Goal: Task Accomplishment & Management: Manage account settings

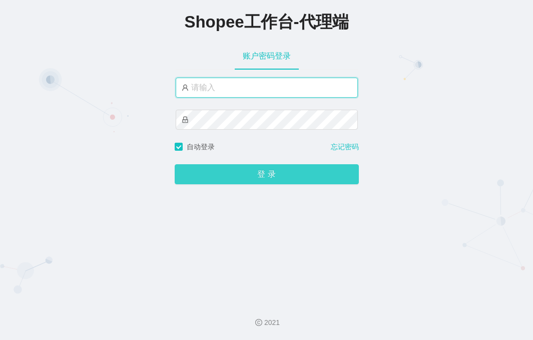
type input "yn02"
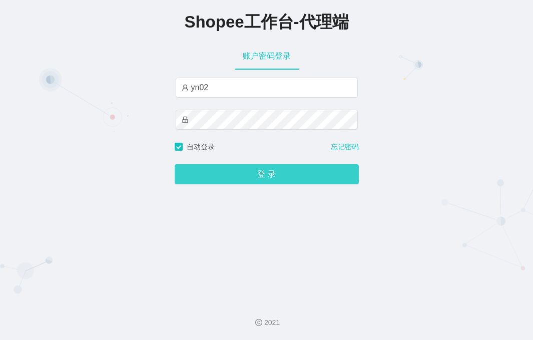
click at [234, 176] on button "登 录" at bounding box center [267, 174] width 184 height 20
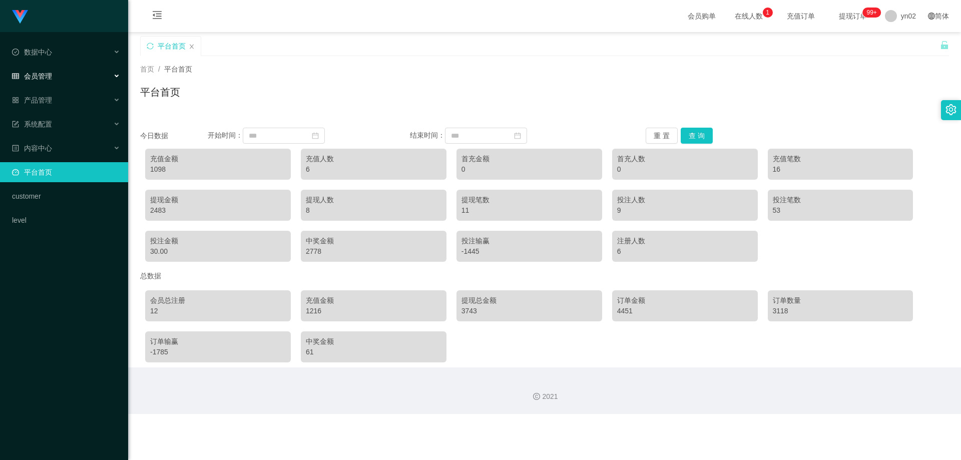
click at [51, 77] on span "会员管理" at bounding box center [32, 76] width 40 height 8
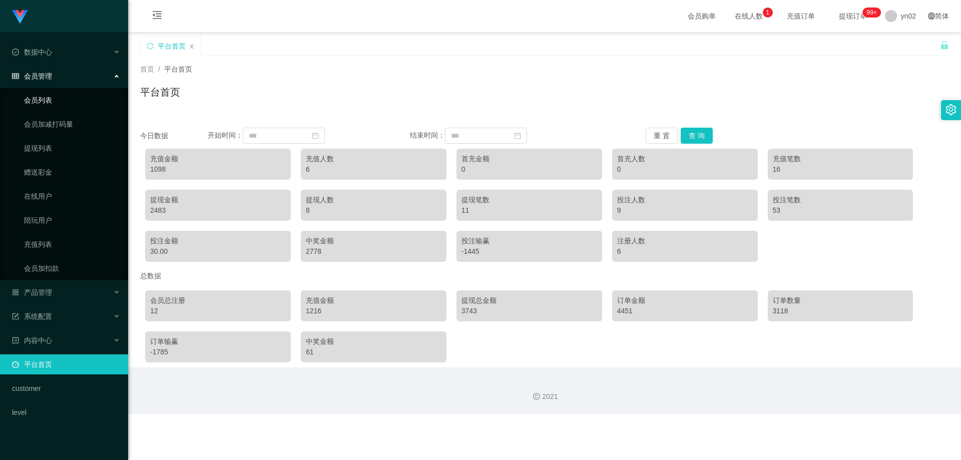
click at [55, 102] on link "会员列表" at bounding box center [72, 100] width 96 height 20
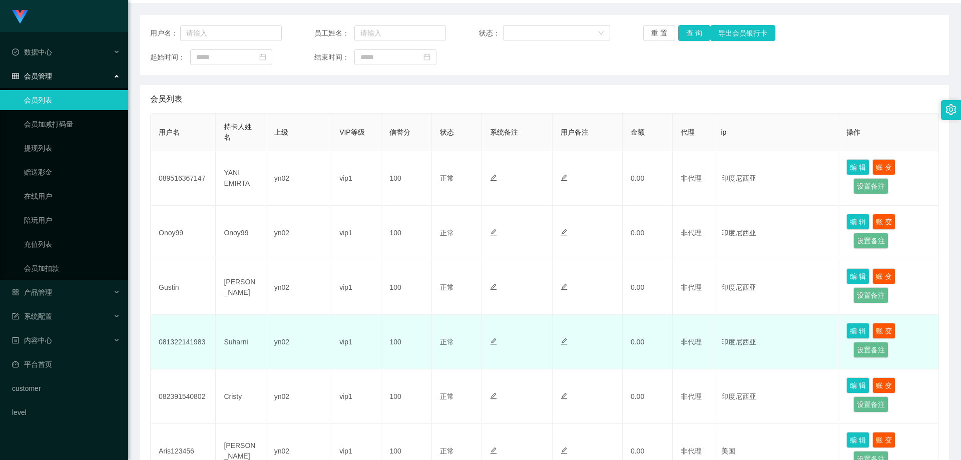
scroll to position [150, 0]
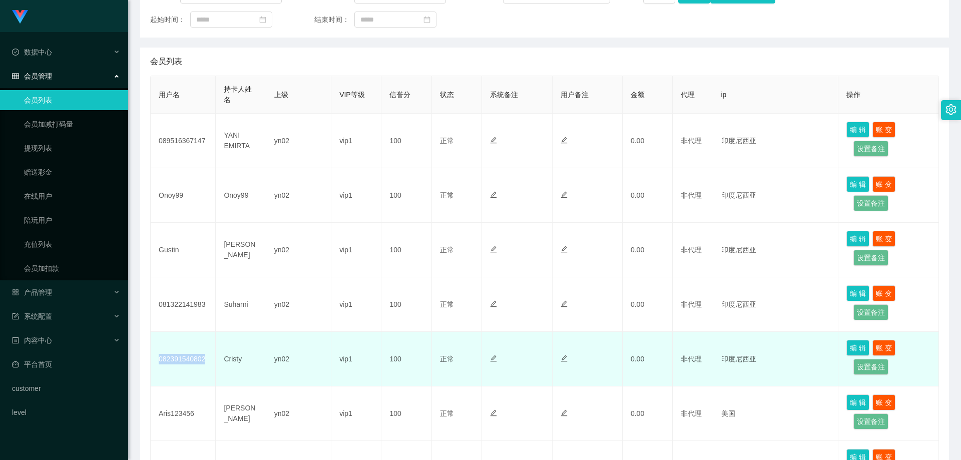
drag, startPoint x: 182, startPoint y: 357, endPoint x: 158, endPoint y: 355, distance: 24.1
click at [158, 355] on td "082391540802" at bounding box center [183, 359] width 65 height 55
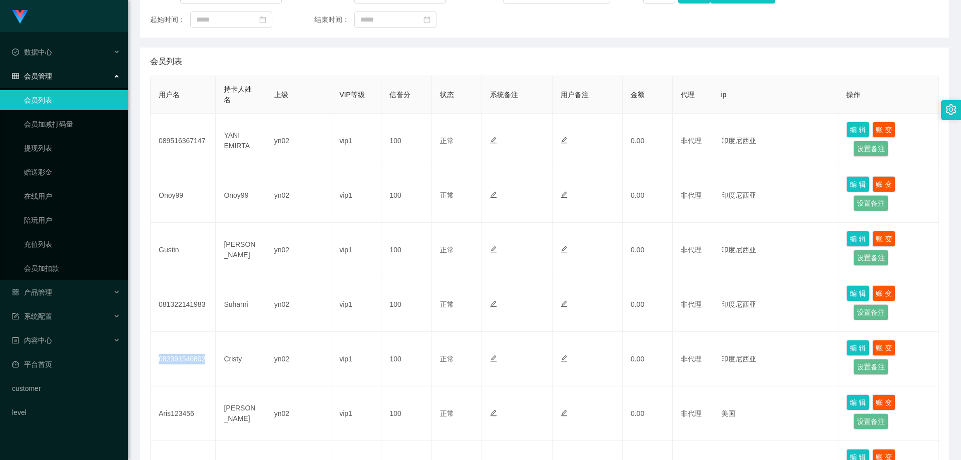
copy td "082391540802"
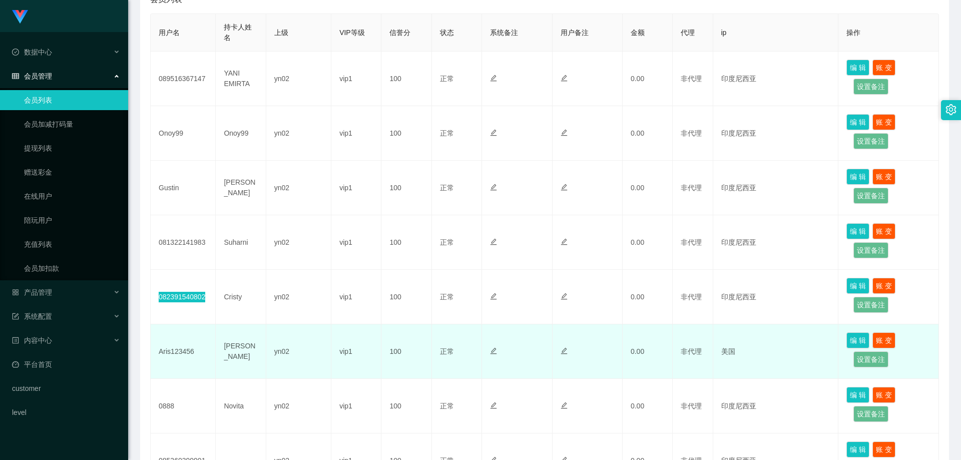
scroll to position [250, 0]
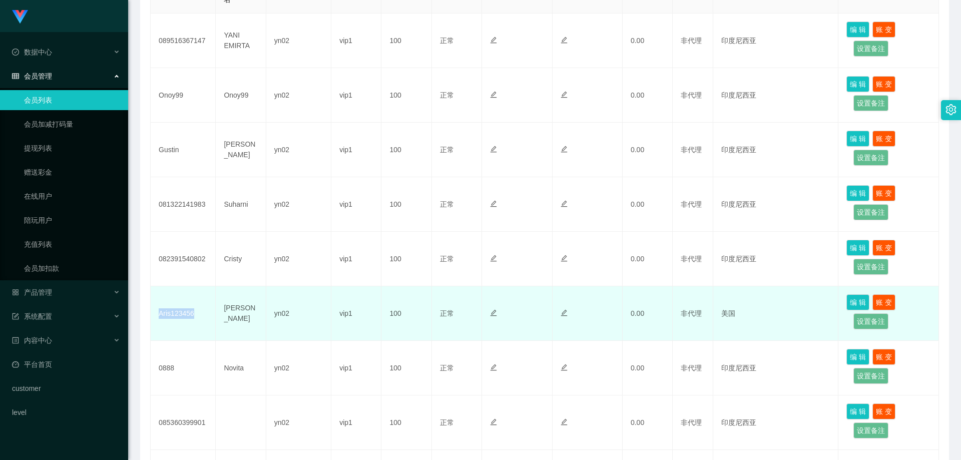
drag, startPoint x: 198, startPoint y: 315, endPoint x: 158, endPoint y: 309, distance: 40.6
click at [158, 309] on td "Aris123456" at bounding box center [183, 313] width 65 height 55
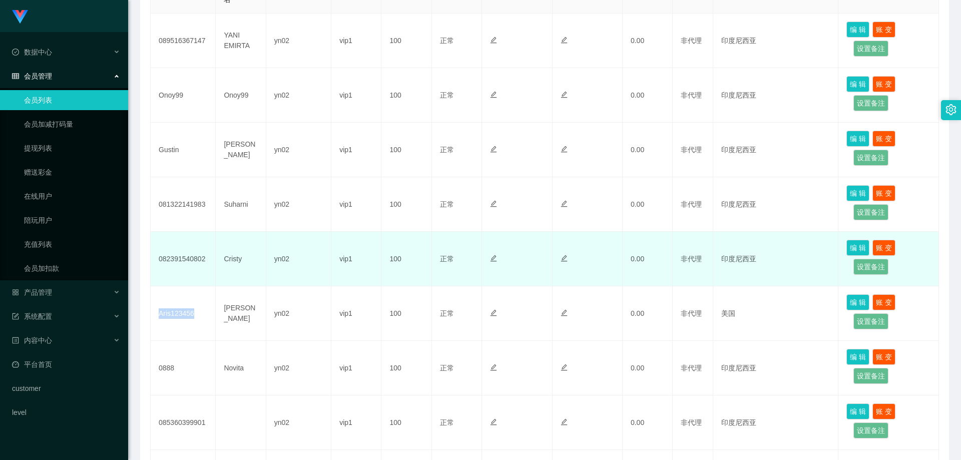
copy td "Aris123456"
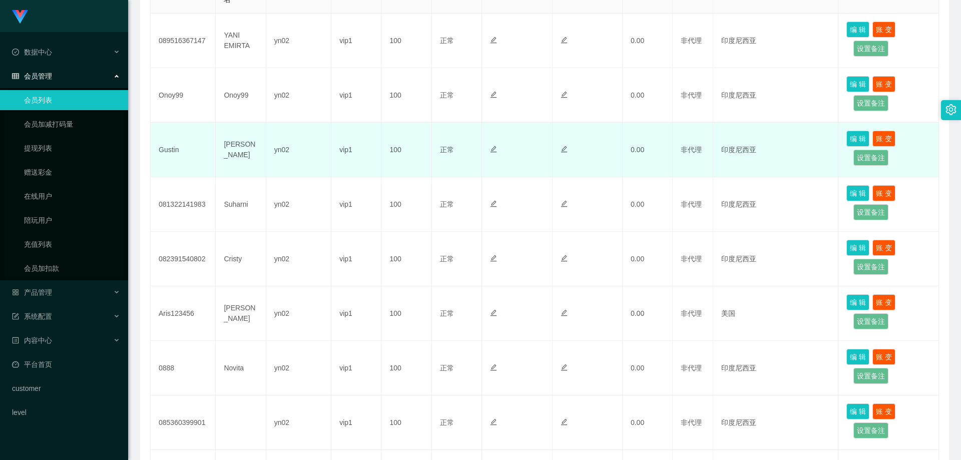
click at [193, 143] on td "Gustin" at bounding box center [183, 150] width 65 height 55
drag, startPoint x: 170, startPoint y: 154, endPoint x: 158, endPoint y: 153, distance: 12.0
click at [158, 153] on td "Gustin" at bounding box center [183, 150] width 65 height 55
copy td "Gustin"
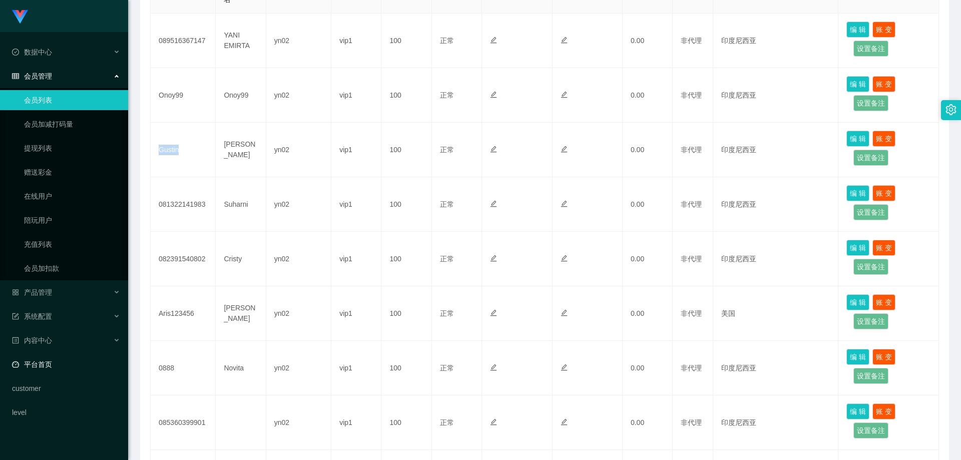
click at [67, 361] on link "平台首页" at bounding box center [66, 364] width 108 height 20
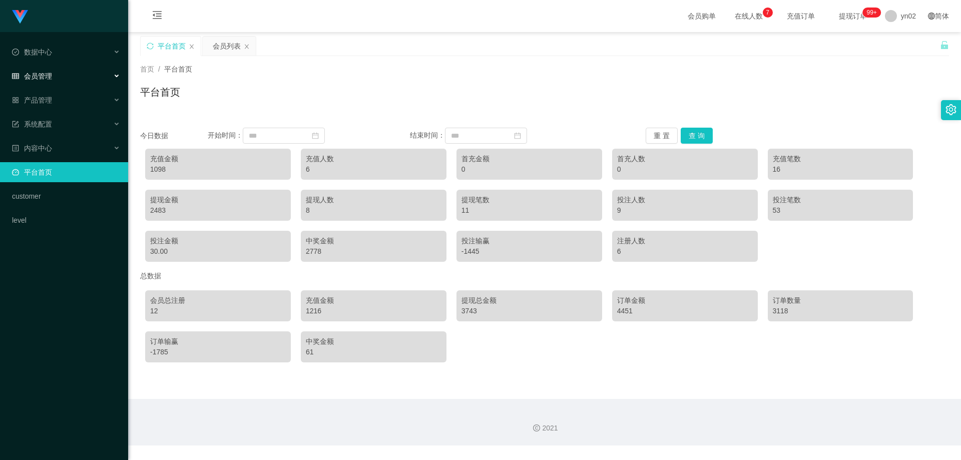
click at [53, 82] on div "会员管理" at bounding box center [64, 76] width 128 height 20
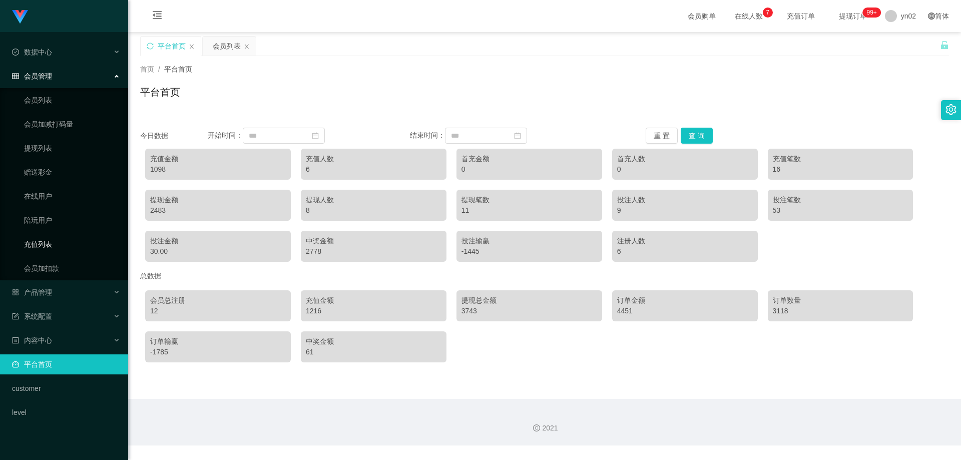
click at [71, 246] on link "充值列表" at bounding box center [72, 244] width 96 height 20
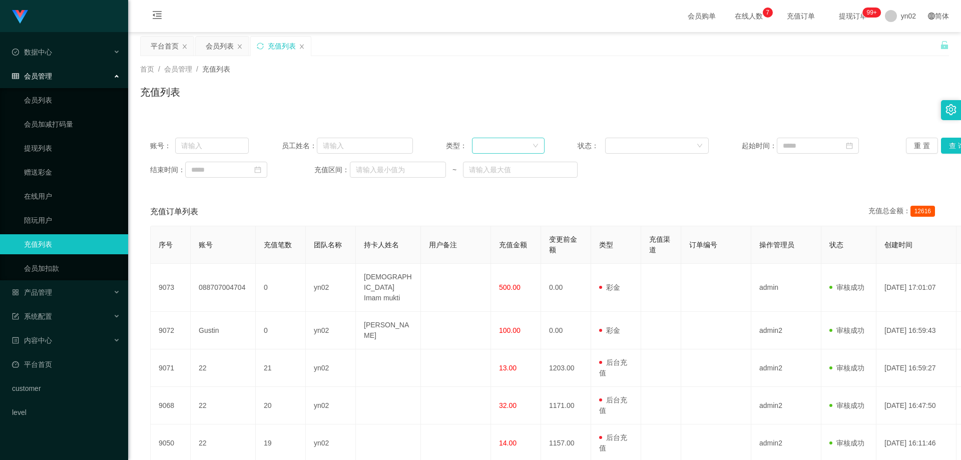
click at [532, 145] on icon "图标: down" at bounding box center [535, 146] width 6 height 6
click at [506, 165] on li "后台充值" at bounding box center [505, 166] width 72 height 16
click at [949, 143] on button "查 询" at bounding box center [957, 146] width 32 height 16
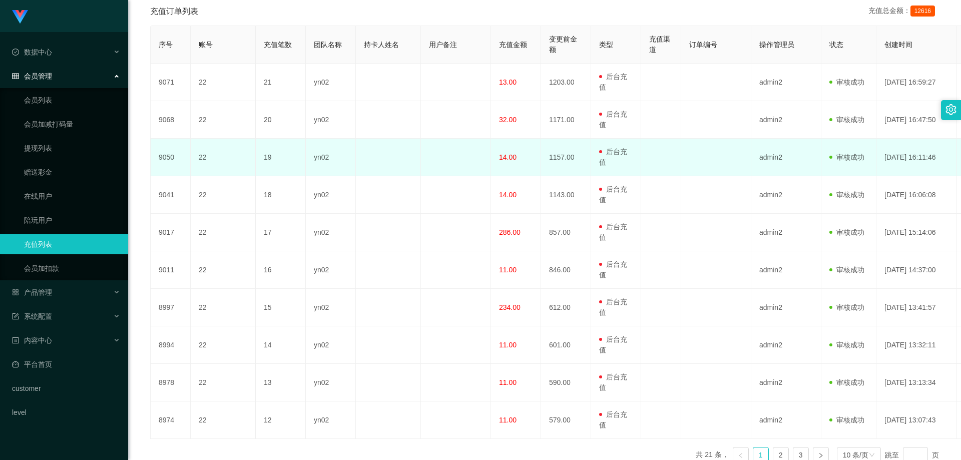
scroll to position [250, 0]
